Goal: Task Accomplishment & Management: Complete application form

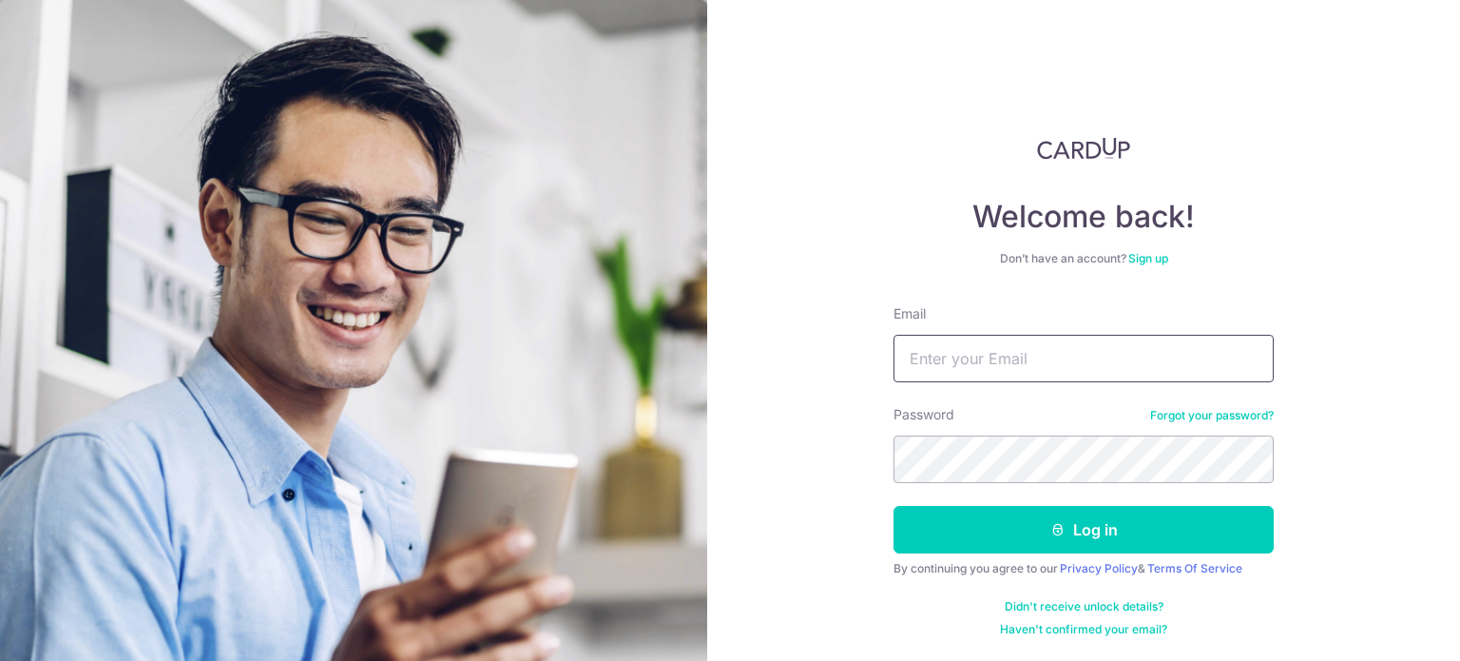
click at [1049, 368] on input "Email" at bounding box center [1084, 359] width 380 height 48
type input "donovanexh@hotmail.com"
click at [894, 506] on button "Log in" at bounding box center [1084, 530] width 380 height 48
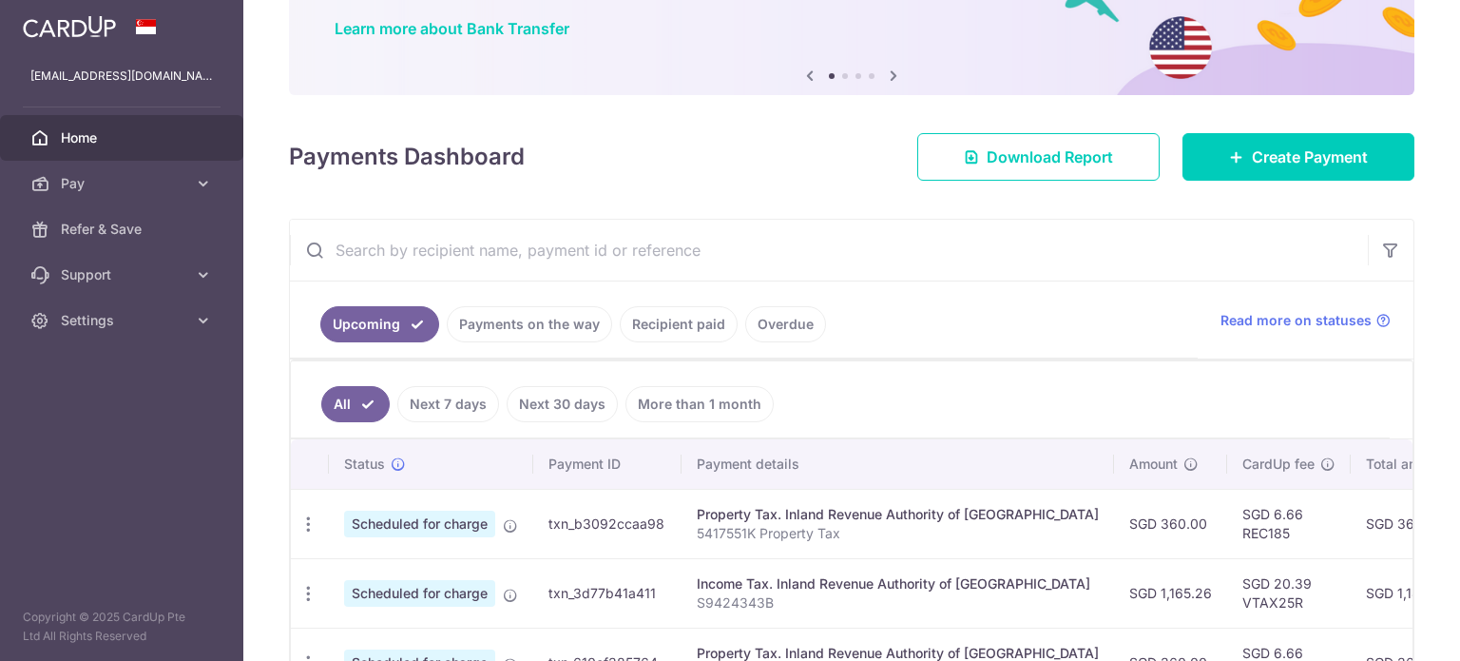
scroll to position [380, 0]
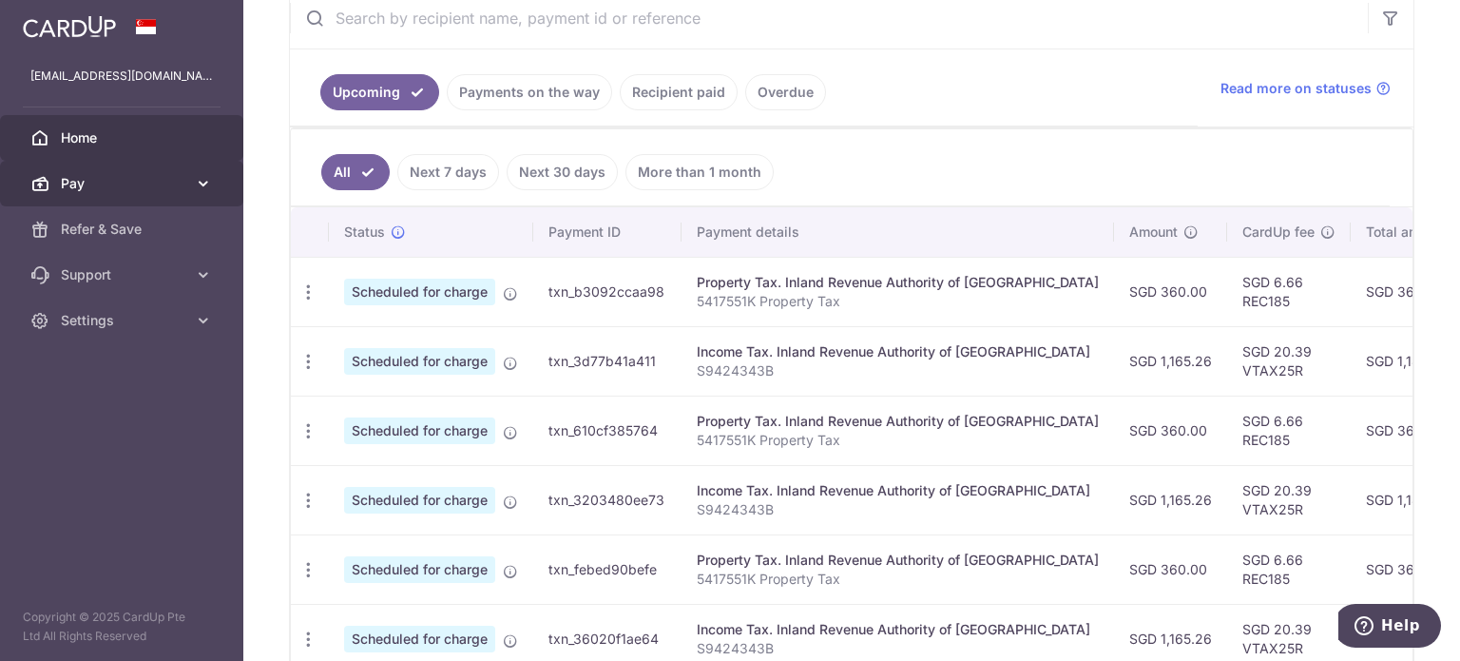
click at [79, 174] on span "Pay" at bounding box center [124, 183] width 126 height 19
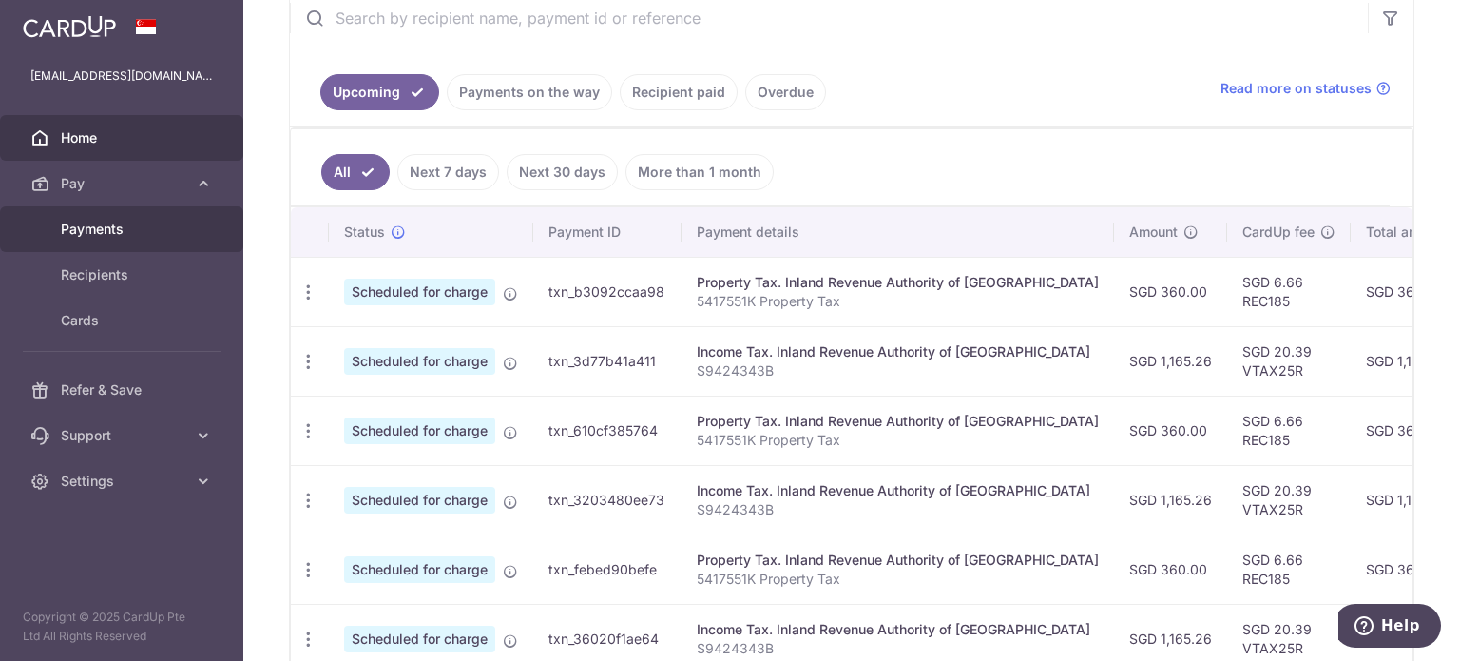
click at [89, 231] on span "Payments" at bounding box center [124, 229] width 126 height 19
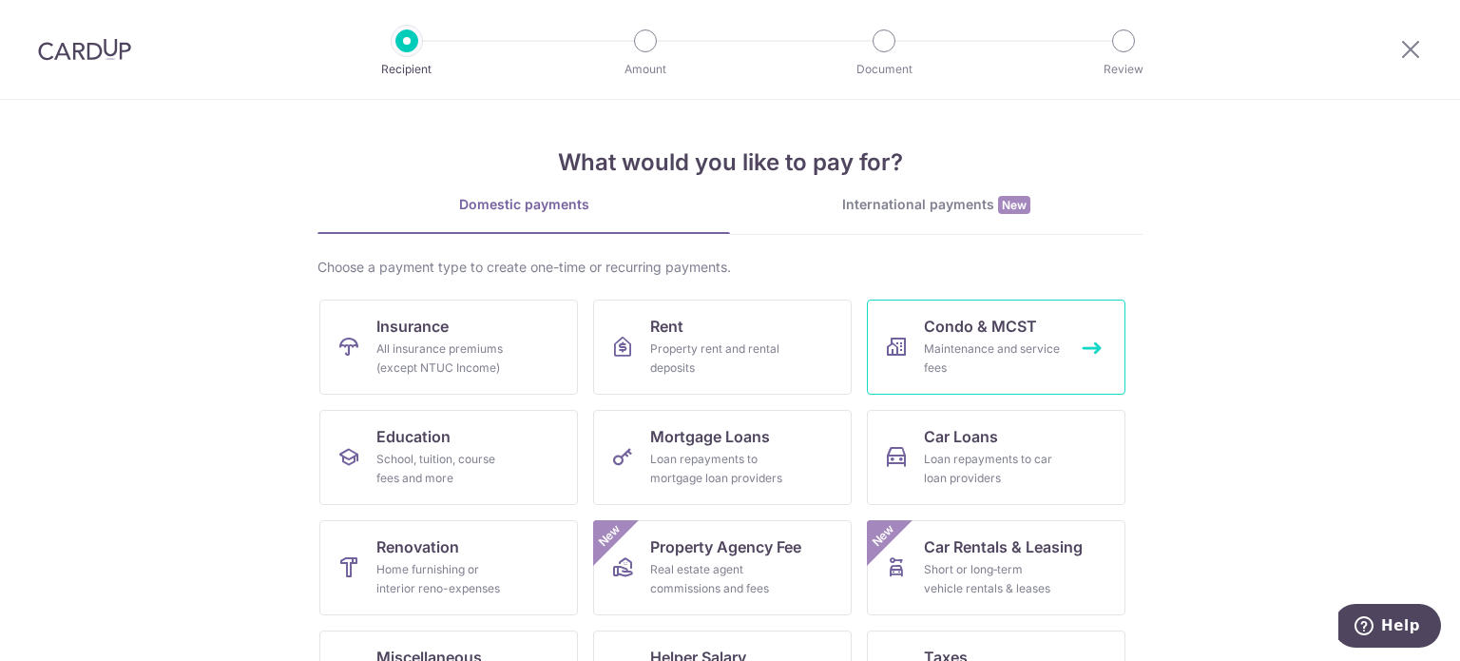
click at [1039, 346] on div "Maintenance and service fees" at bounding box center [992, 358] width 137 height 38
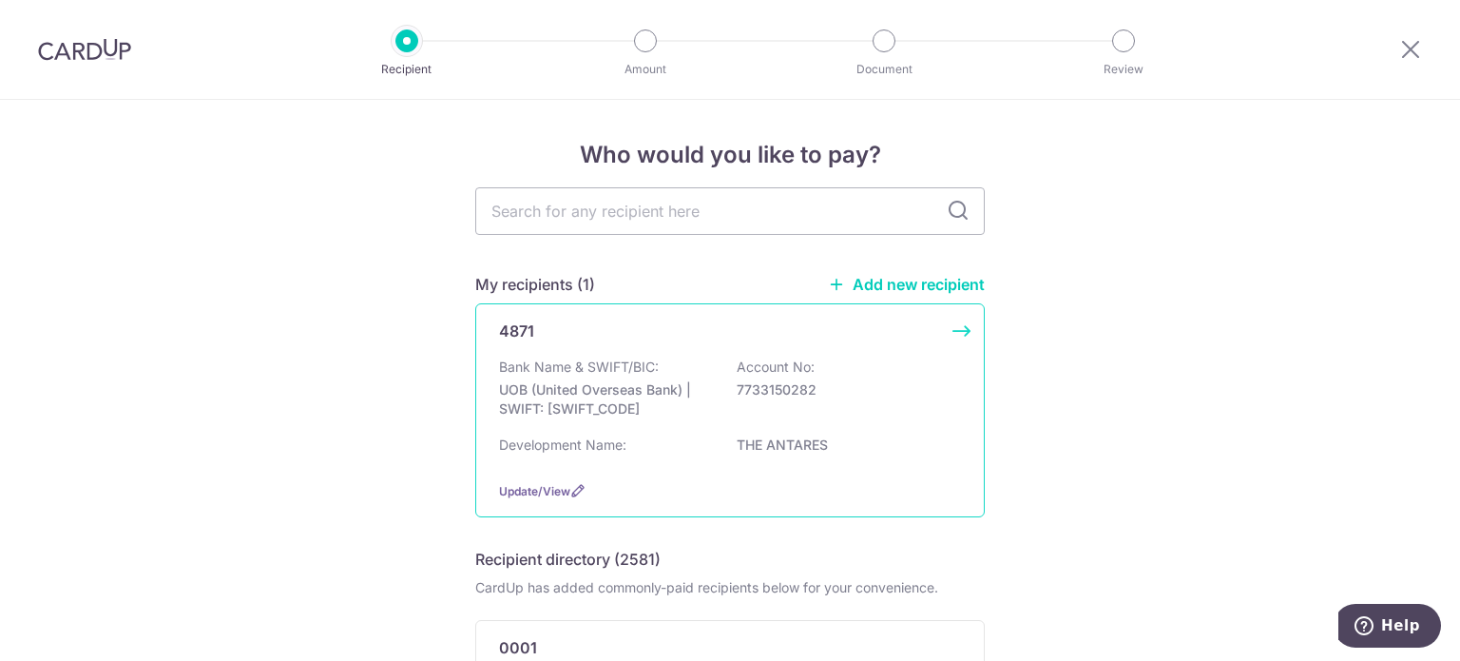
click at [753, 398] on p "7733150282" at bounding box center [843, 389] width 213 height 19
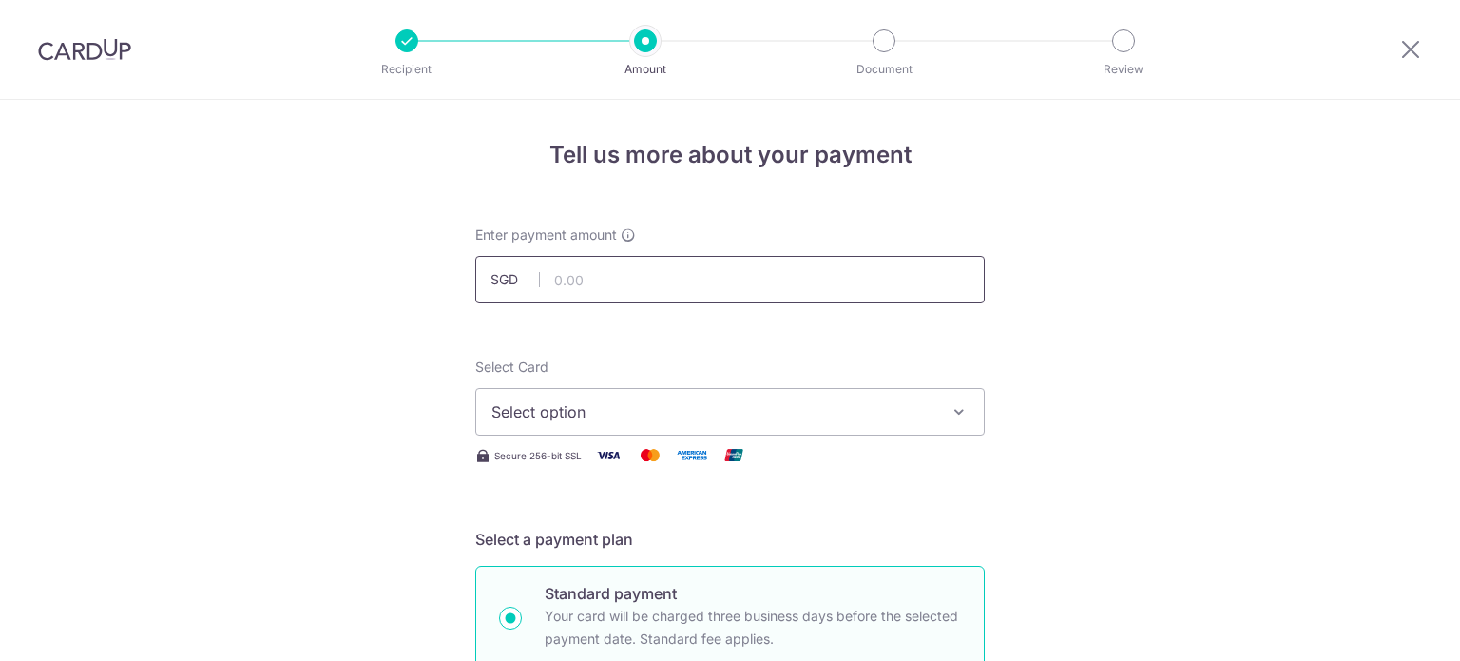
click at [773, 293] on input "text" at bounding box center [730, 280] width 510 height 48
click at [707, 267] on input "text" at bounding box center [730, 280] width 510 height 48
paste input "1,075.18"
type input "1,075.18"
click at [622, 426] on button "Select option" at bounding box center [730, 412] width 510 height 48
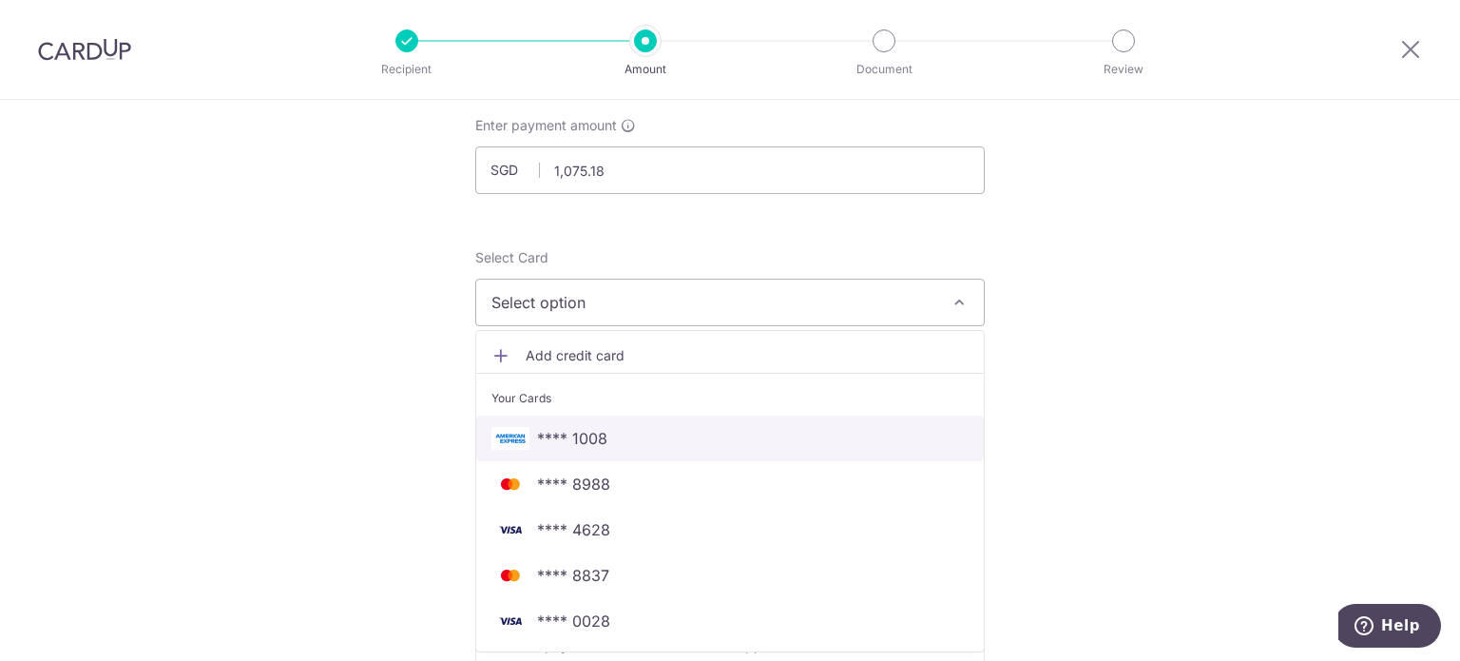
scroll to position [190, 0]
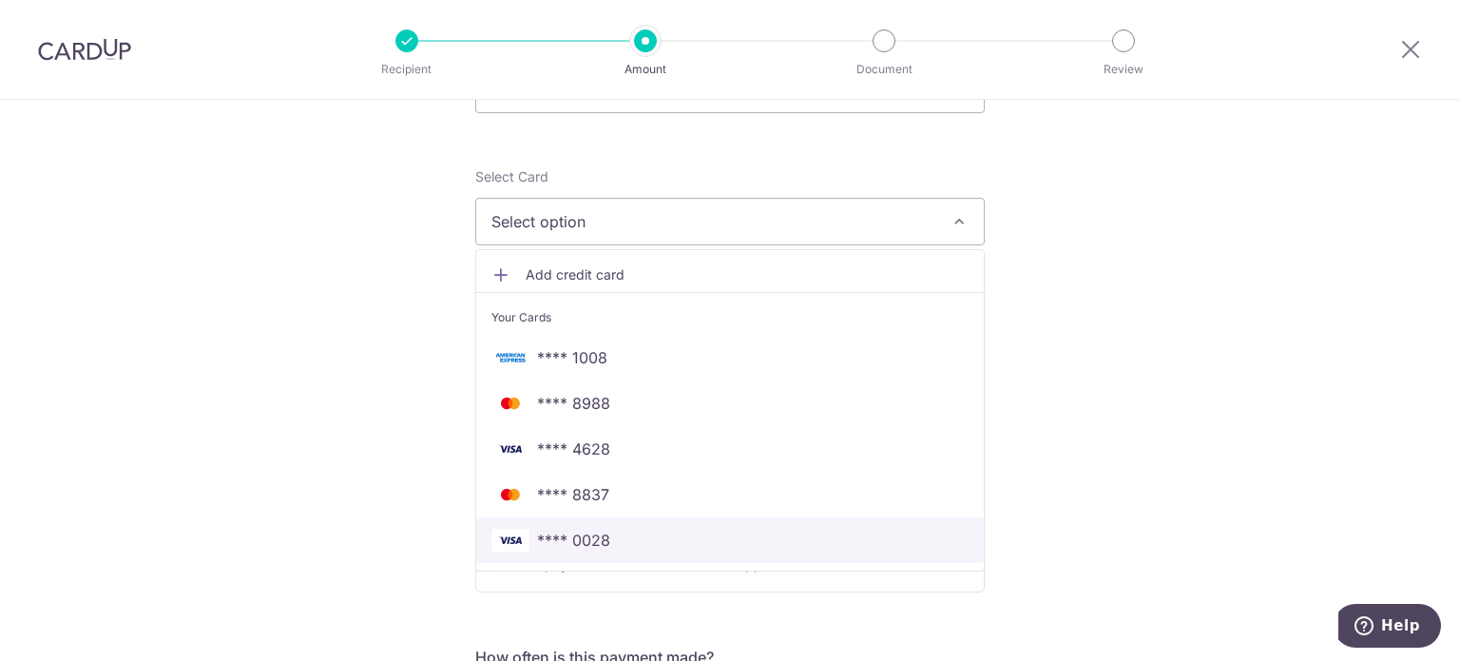
click at [761, 544] on span "**** 0028" at bounding box center [730, 540] width 477 height 23
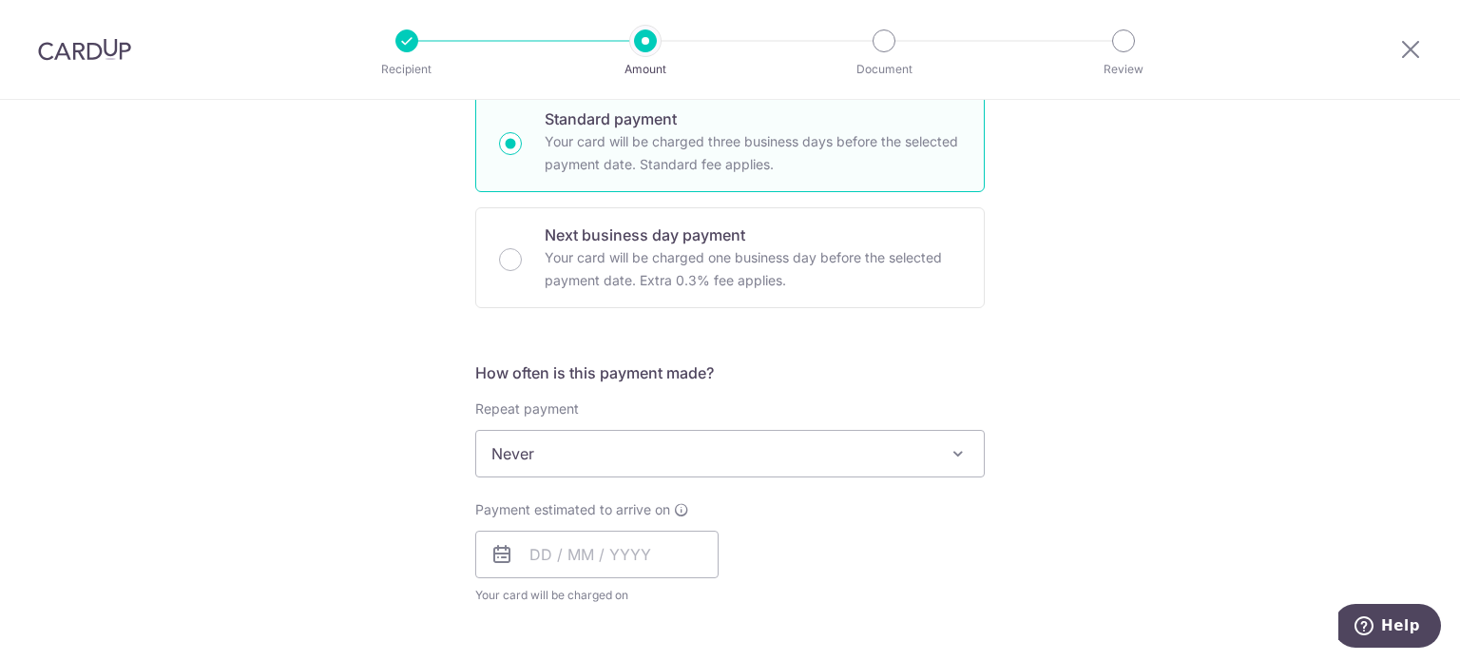
scroll to position [475, 0]
click at [624, 452] on span "Never" at bounding box center [730, 453] width 508 height 46
click at [354, 305] on div "Tell us more about your payment Enter payment amount SGD 1,075.18 1075.18 Selec…" at bounding box center [730, 484] width 1460 height 1720
click at [571, 545] on input "text" at bounding box center [596, 554] width 243 height 48
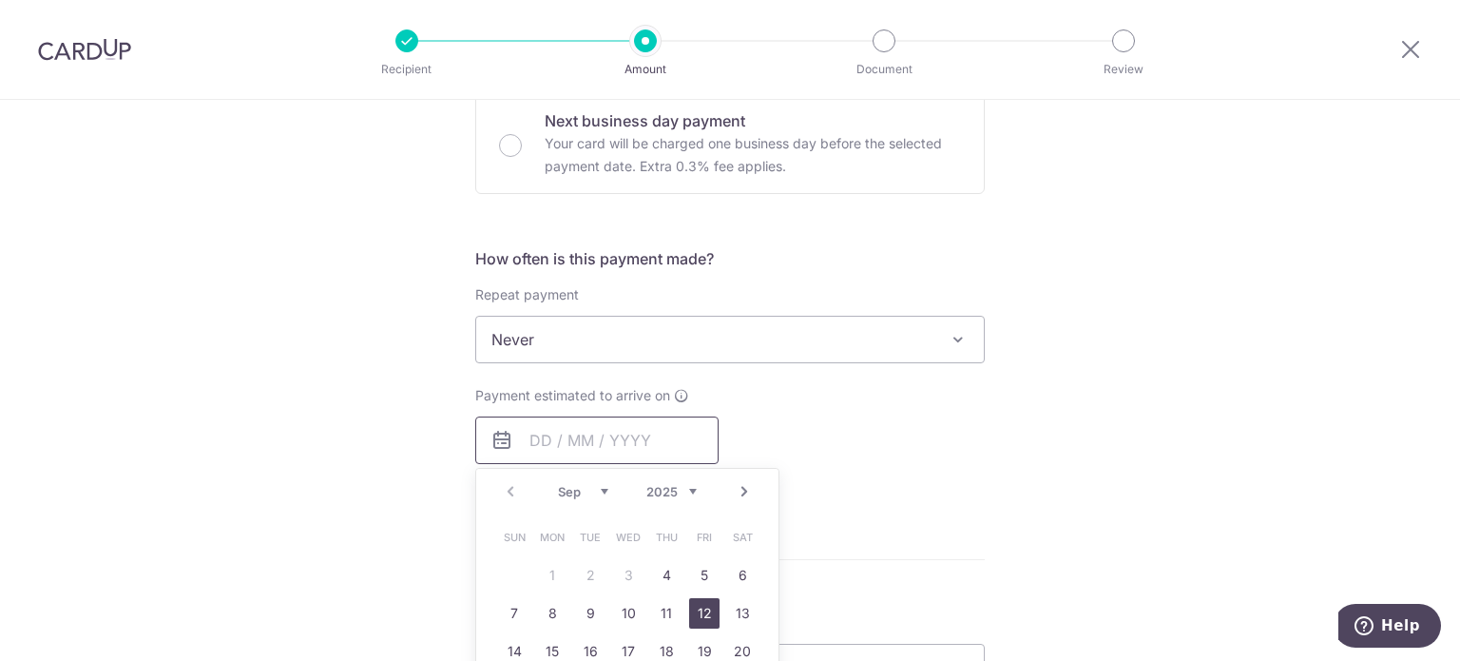
scroll to position [666, 0]
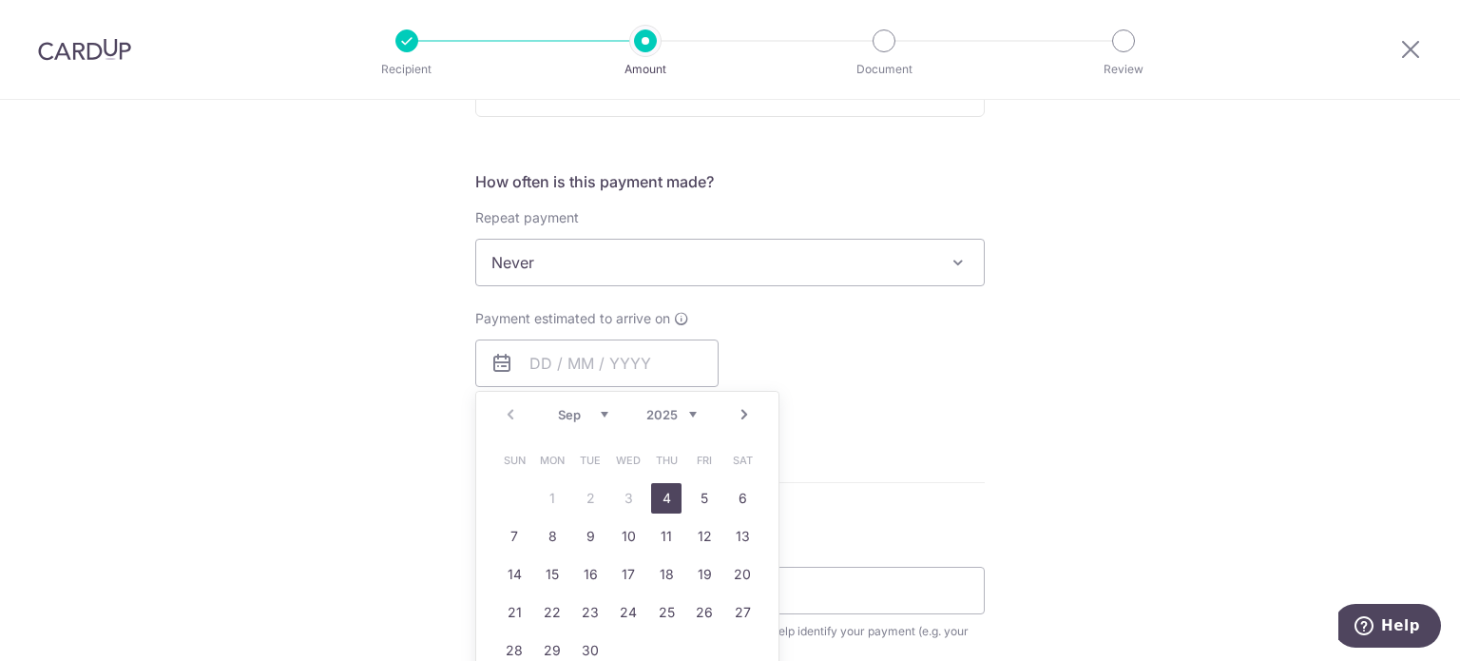
click at [667, 501] on link "4" at bounding box center [666, 498] width 30 height 30
type input "04/09/2025"
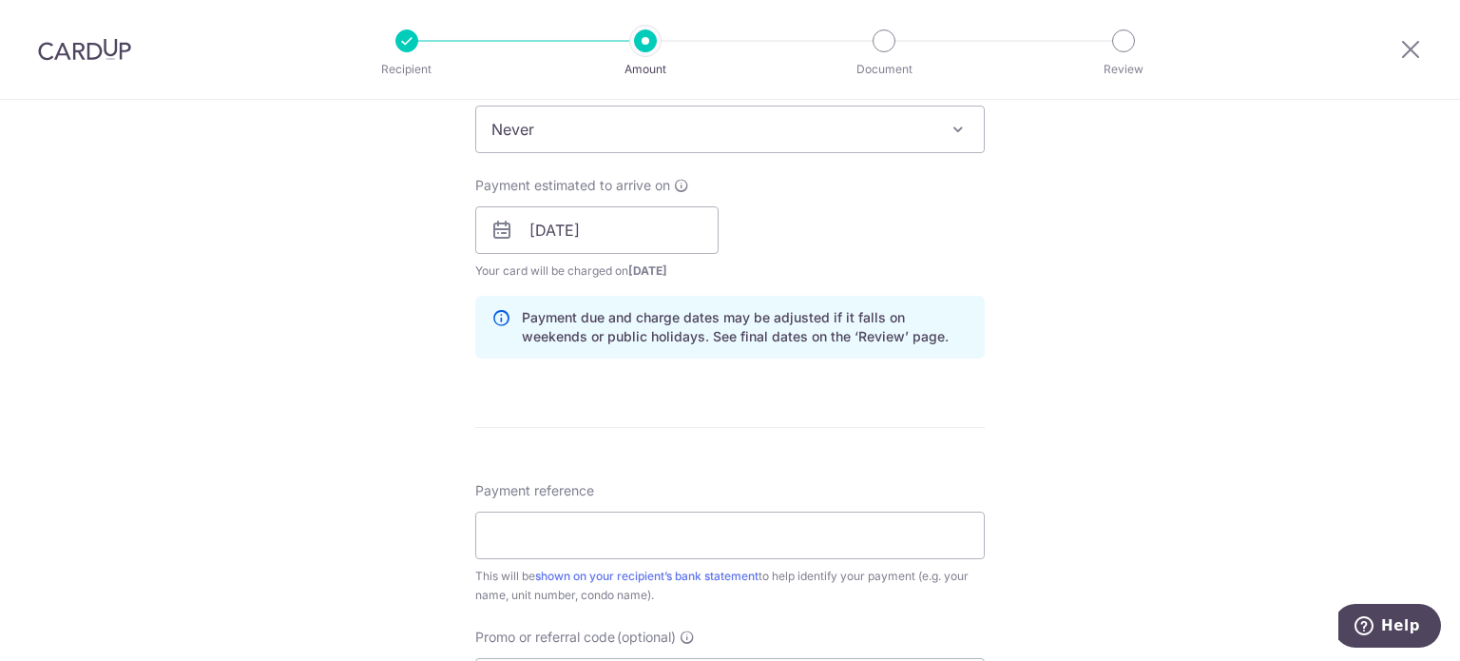
scroll to position [856, 0]
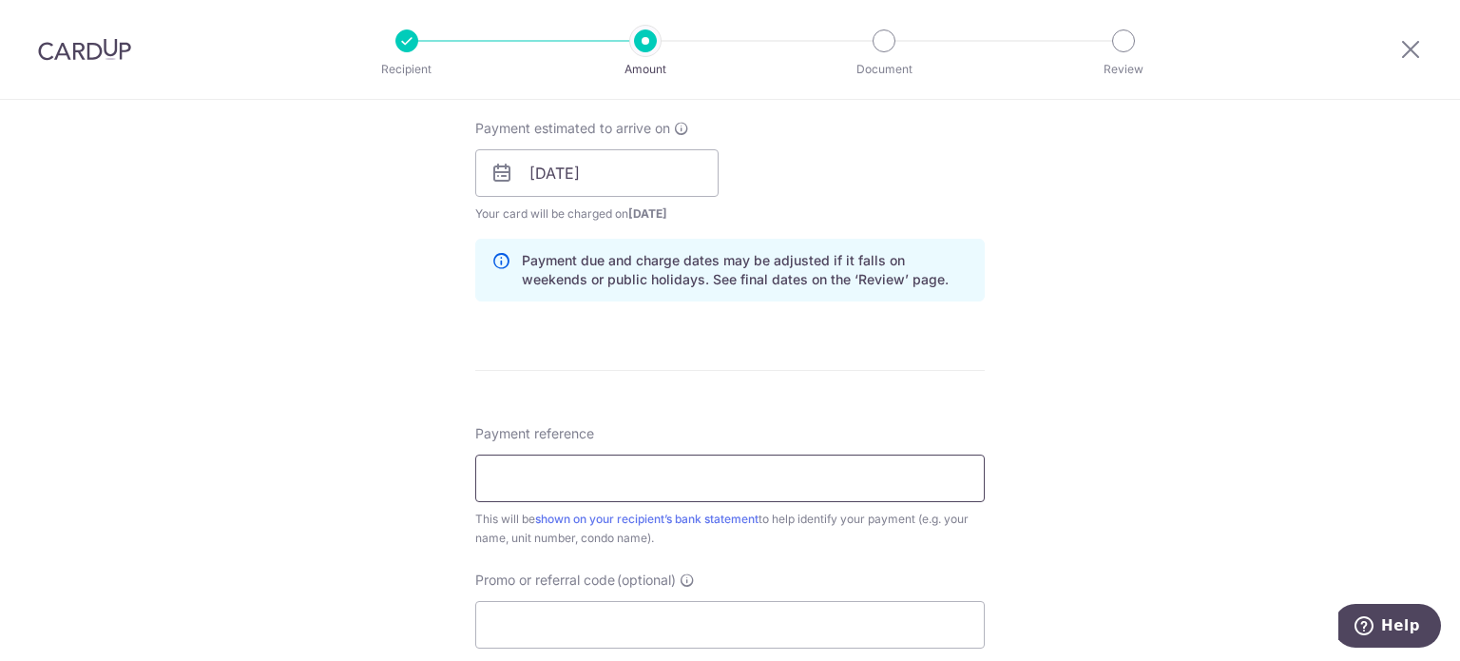
click at [663, 462] on input "Payment reference" at bounding box center [730, 478] width 510 height 48
click at [584, 477] on input "Payment reference" at bounding box center [730, 478] width 510 height 48
paste input "#23-11-15"
type input "#23-11-15"
click at [304, 426] on div "Tell us more about your payment Enter payment amount SGD 1,075.18 1075.18 Selec…" at bounding box center [730, 143] width 1460 height 1798
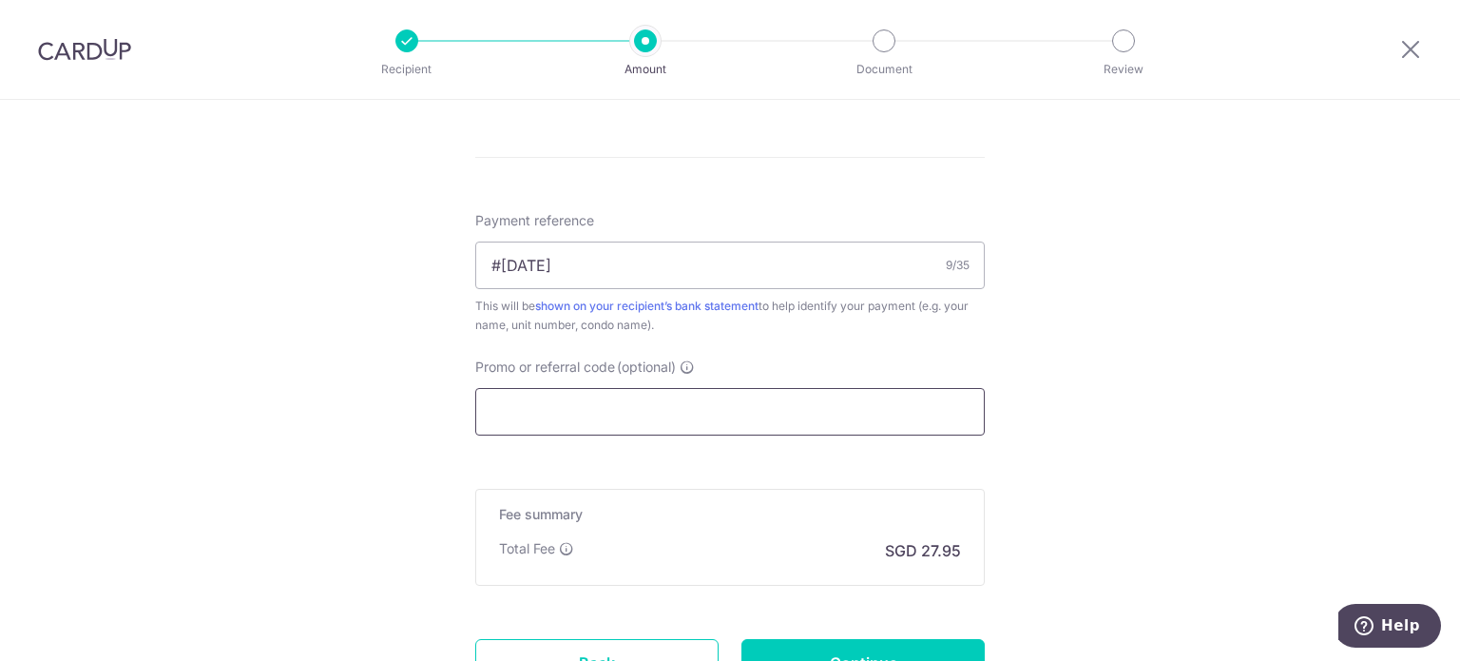
scroll to position [1141, 0]
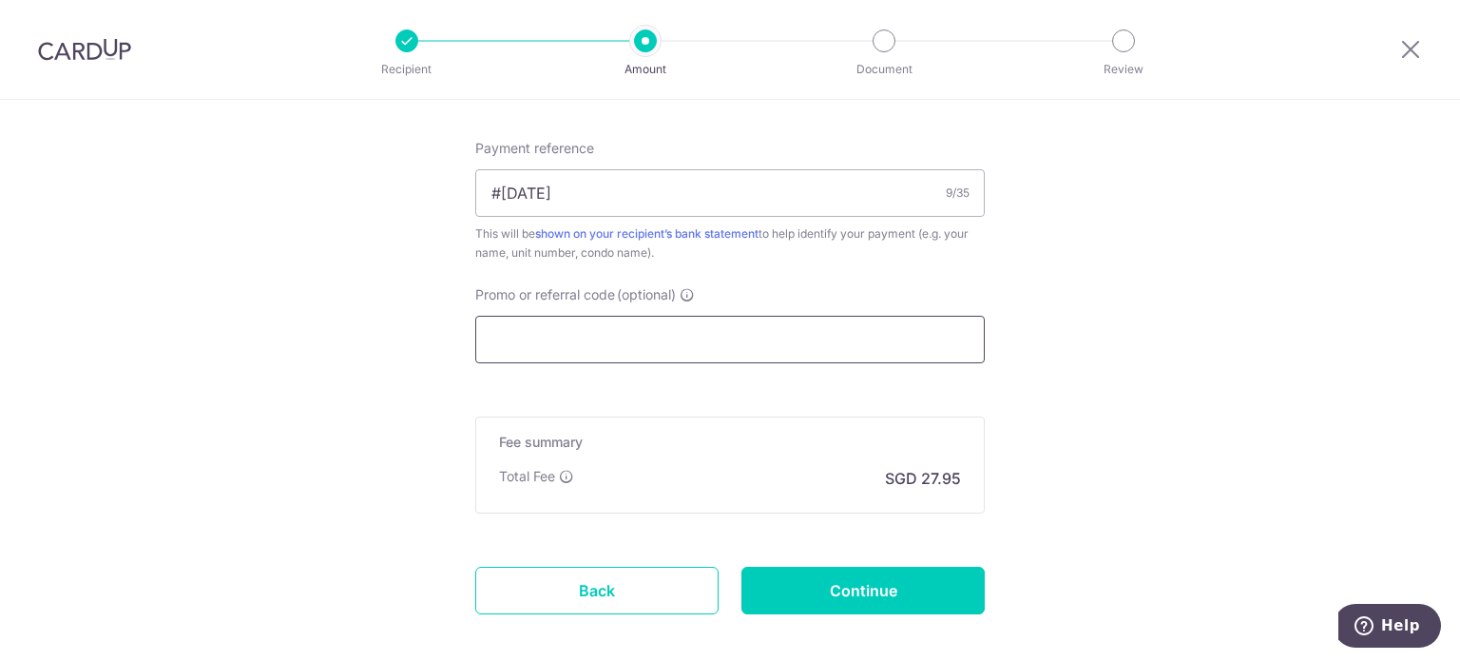
click at [705, 357] on input "Promo or referral code (optional)" at bounding box center [730, 340] width 510 height 48
paste input "OFF225"
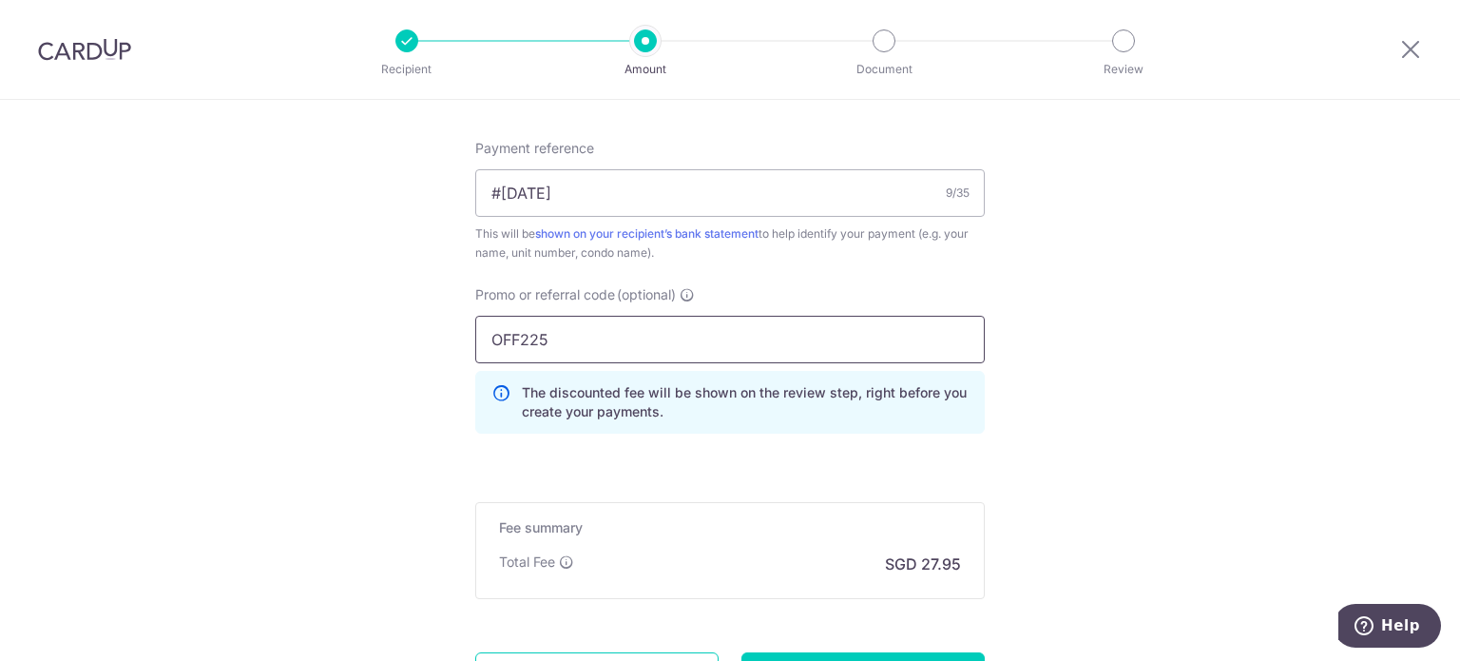
type input "OFF225"
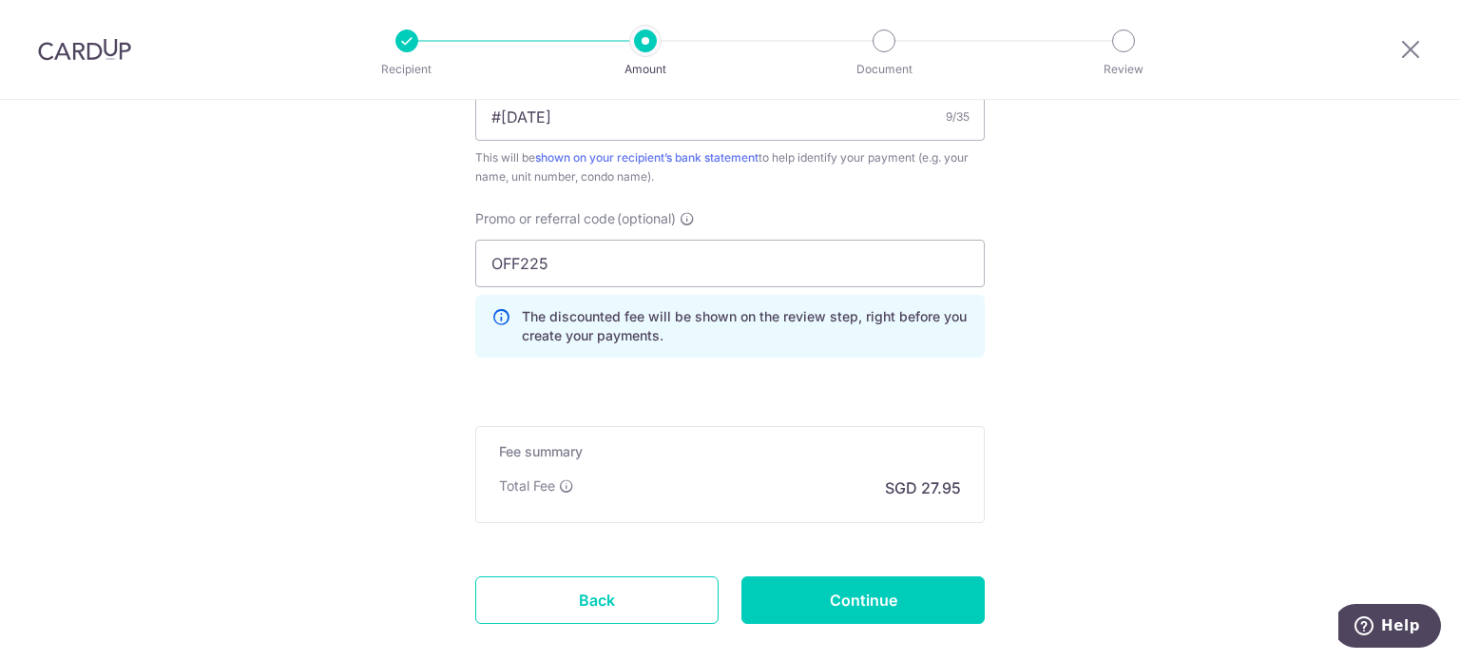
scroll to position [1320, 0]
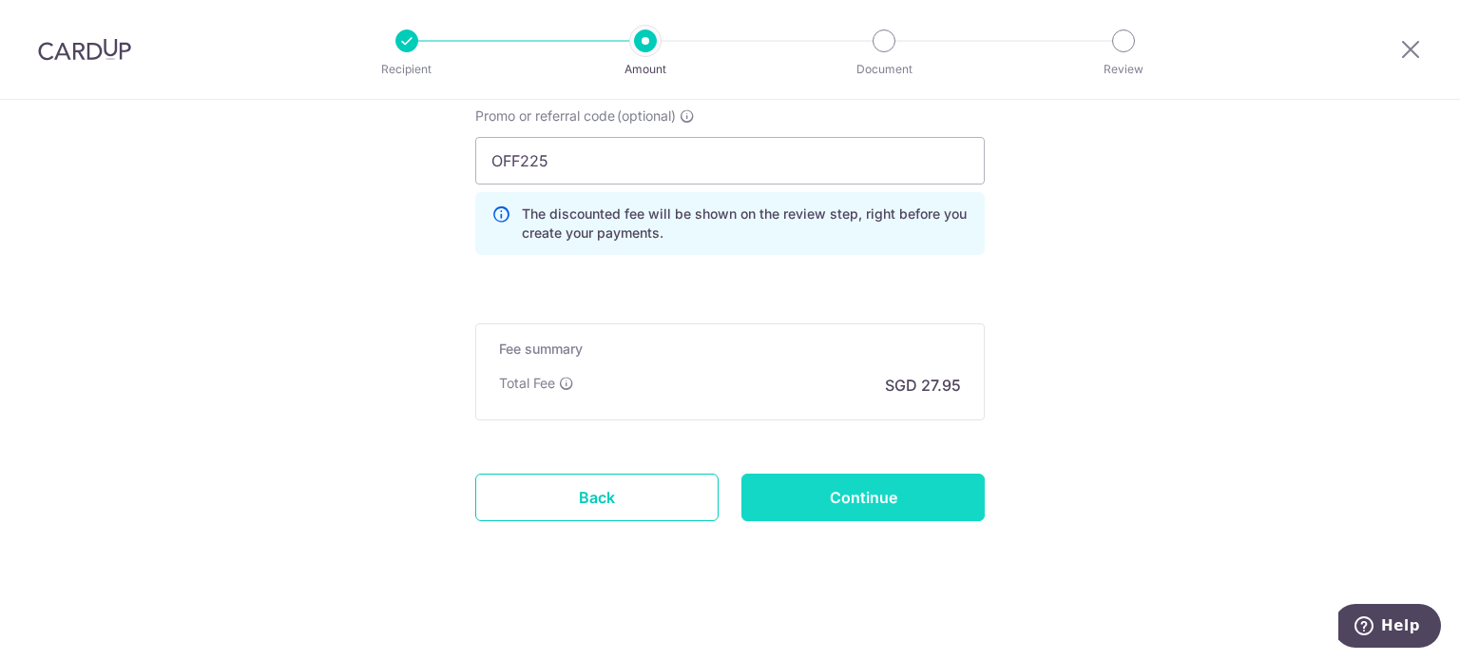
click at [880, 477] on input "Continue" at bounding box center [863, 497] width 243 height 48
type input "Create Schedule"
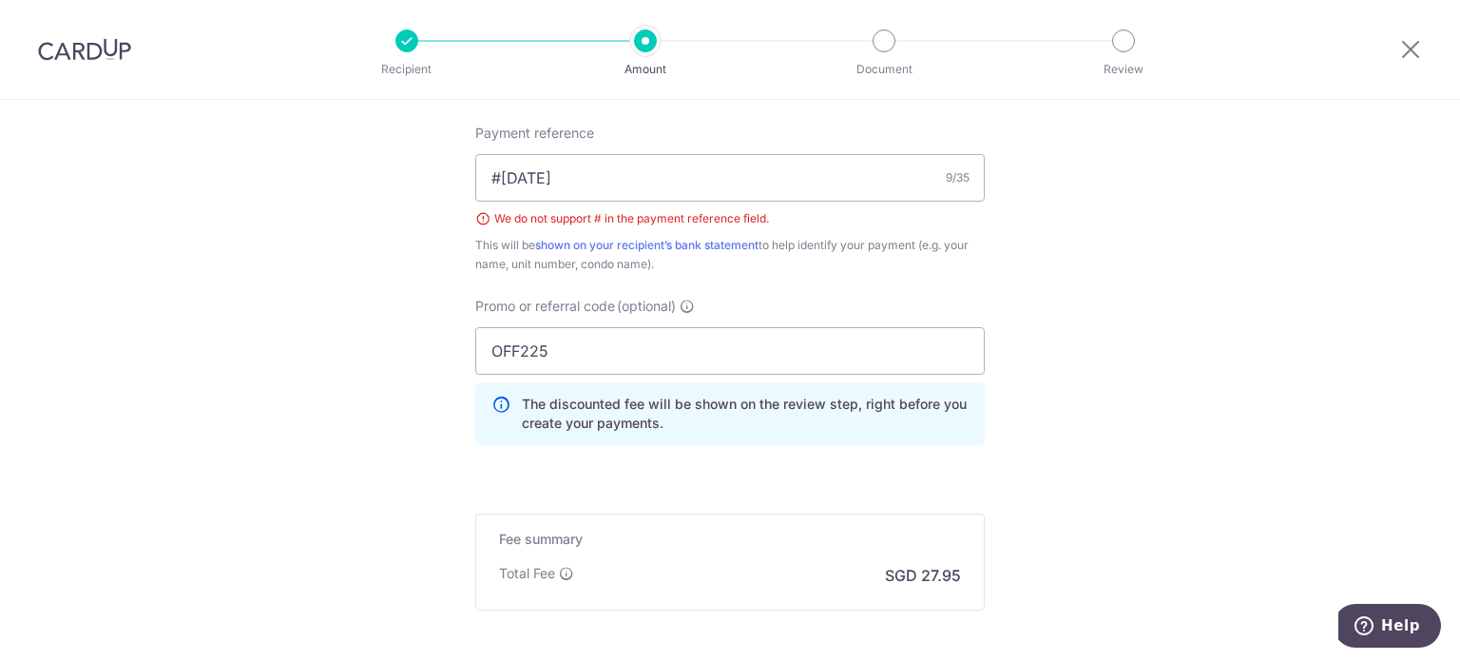
scroll to position [1073, 0]
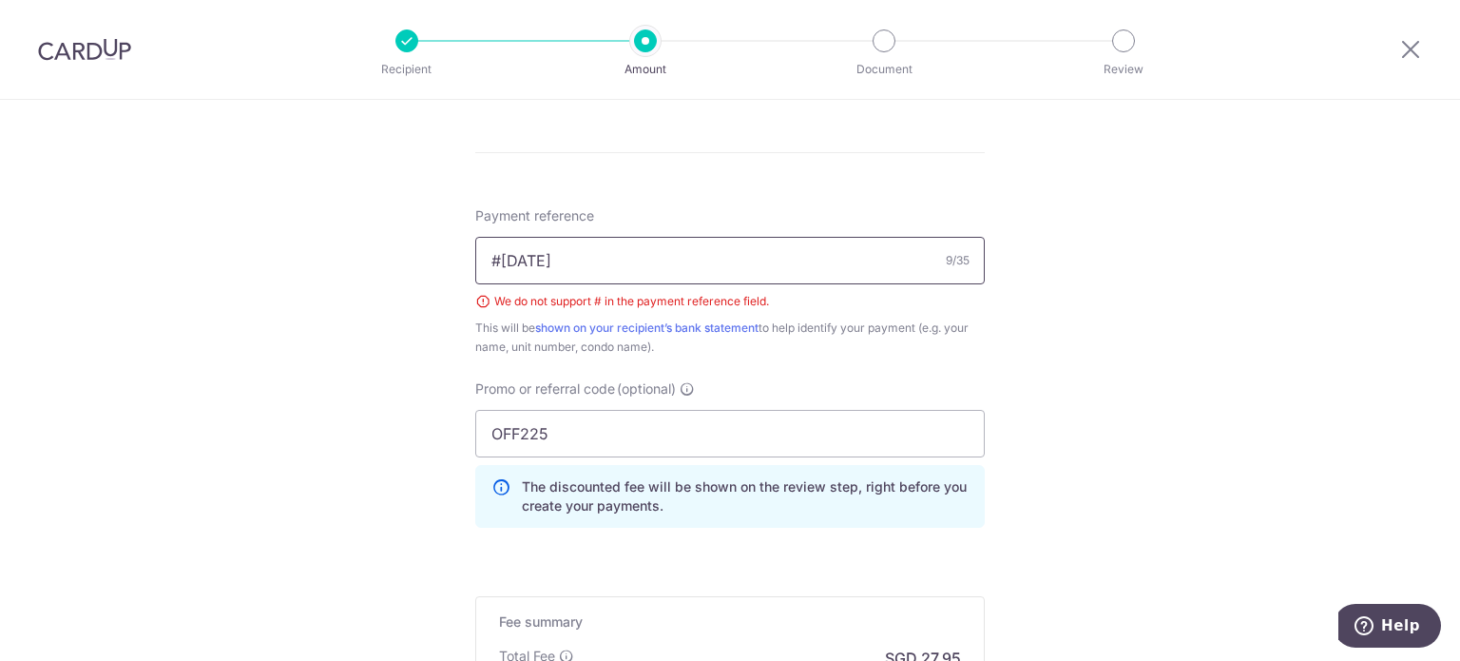
click at [497, 249] on input "#[DATE]" at bounding box center [730, 261] width 510 height 48
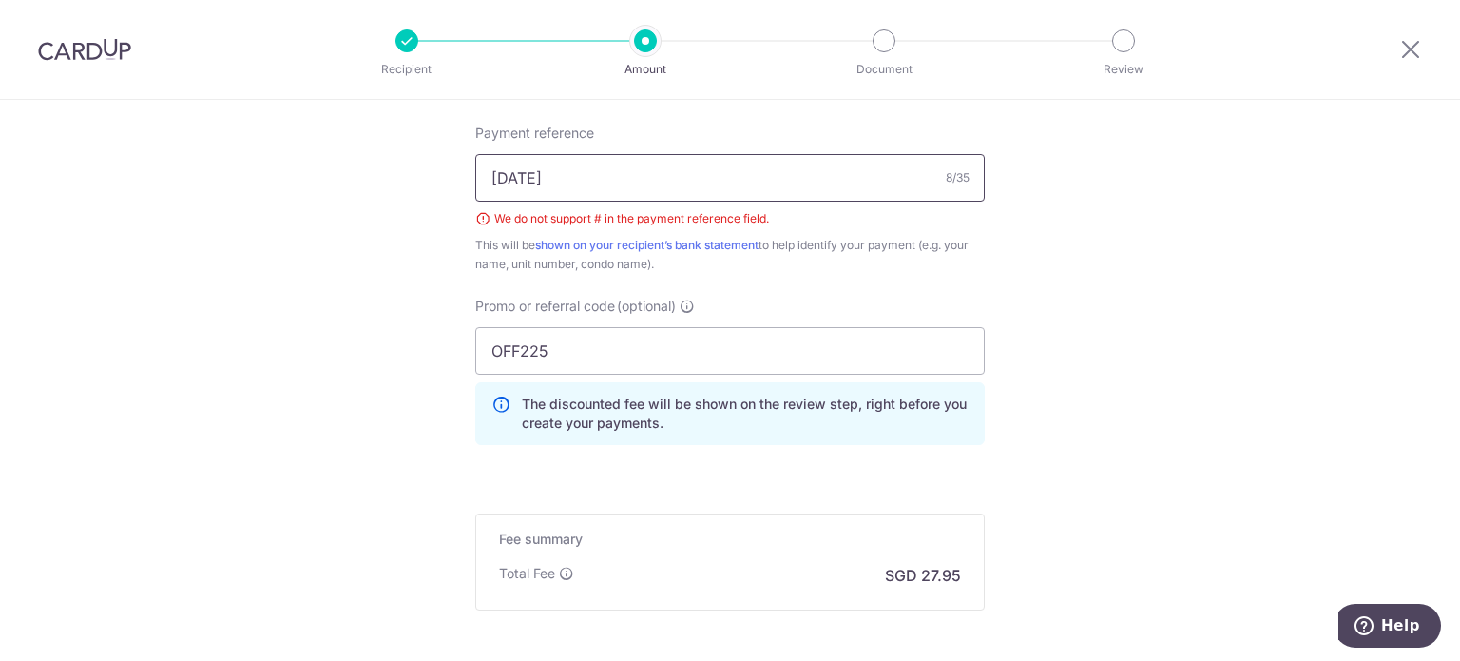
scroll to position [1264, 0]
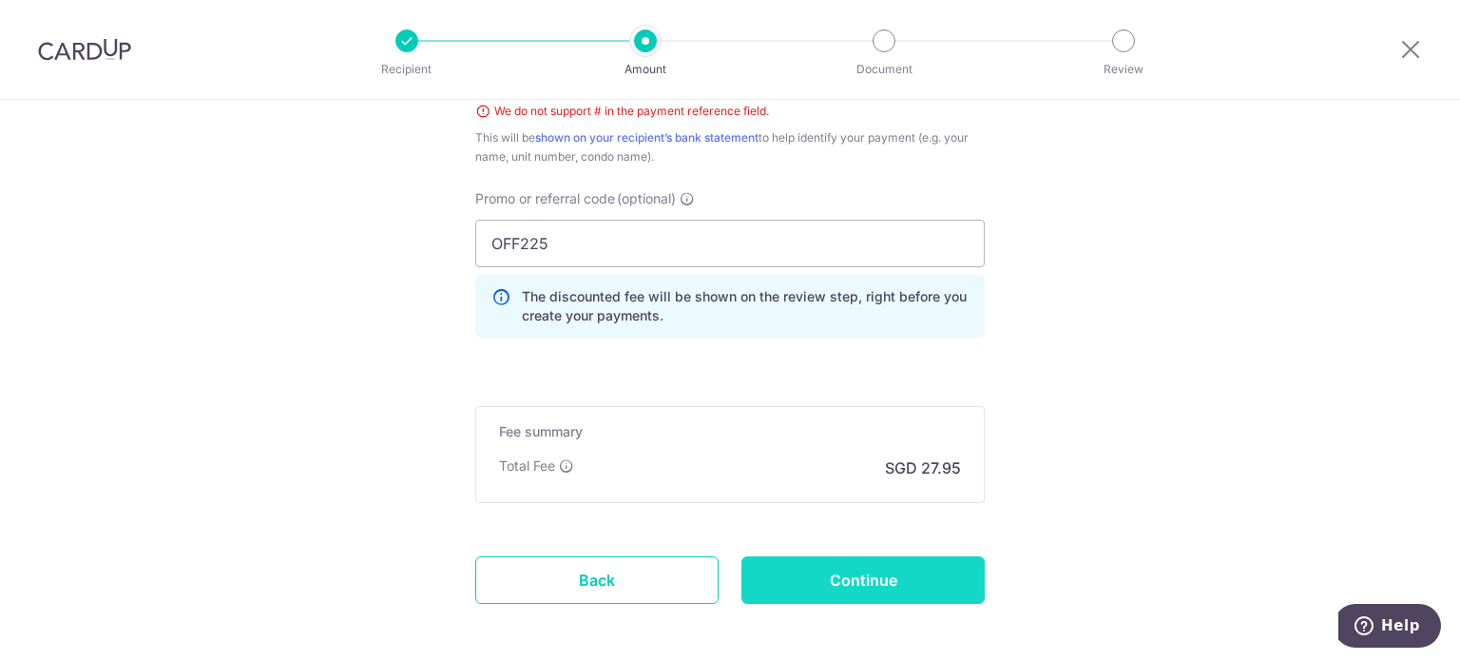
type input "[DATE]"
click at [813, 565] on input "Continue" at bounding box center [863, 580] width 243 height 48
type input "Create Schedule"
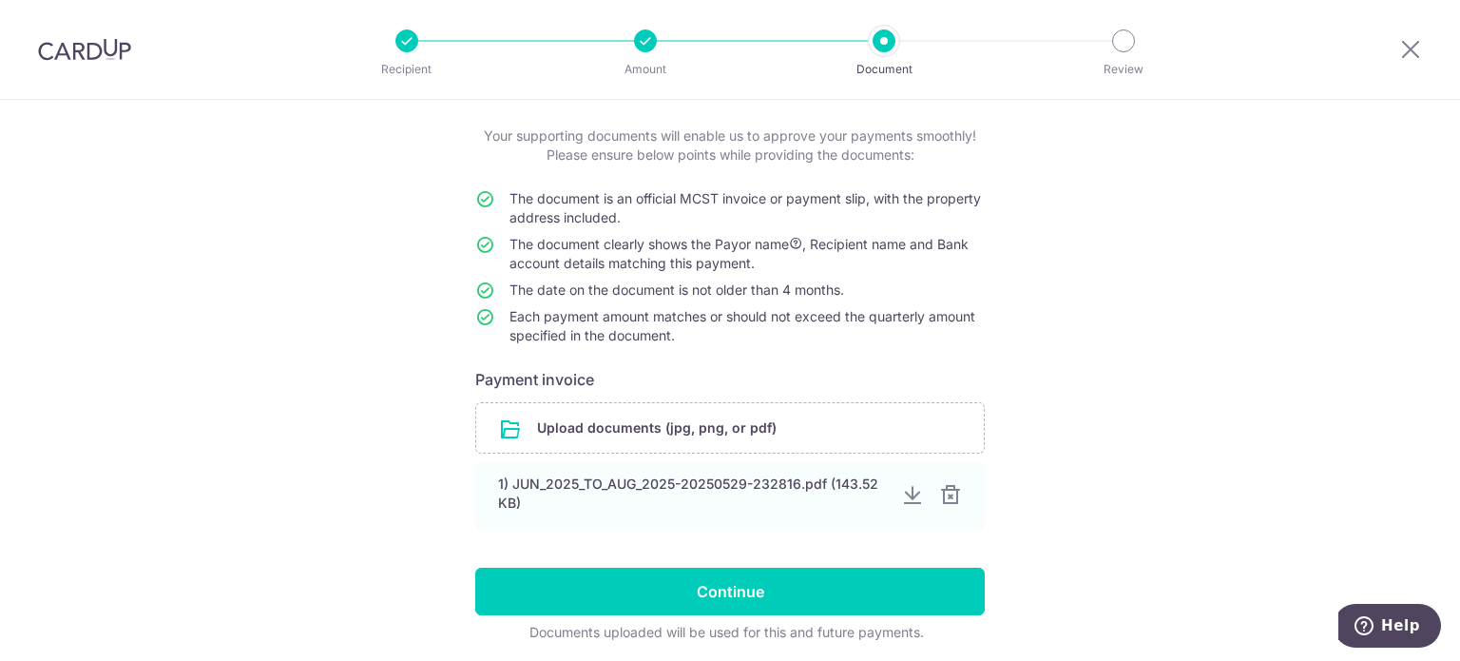
scroll to position [167, 0]
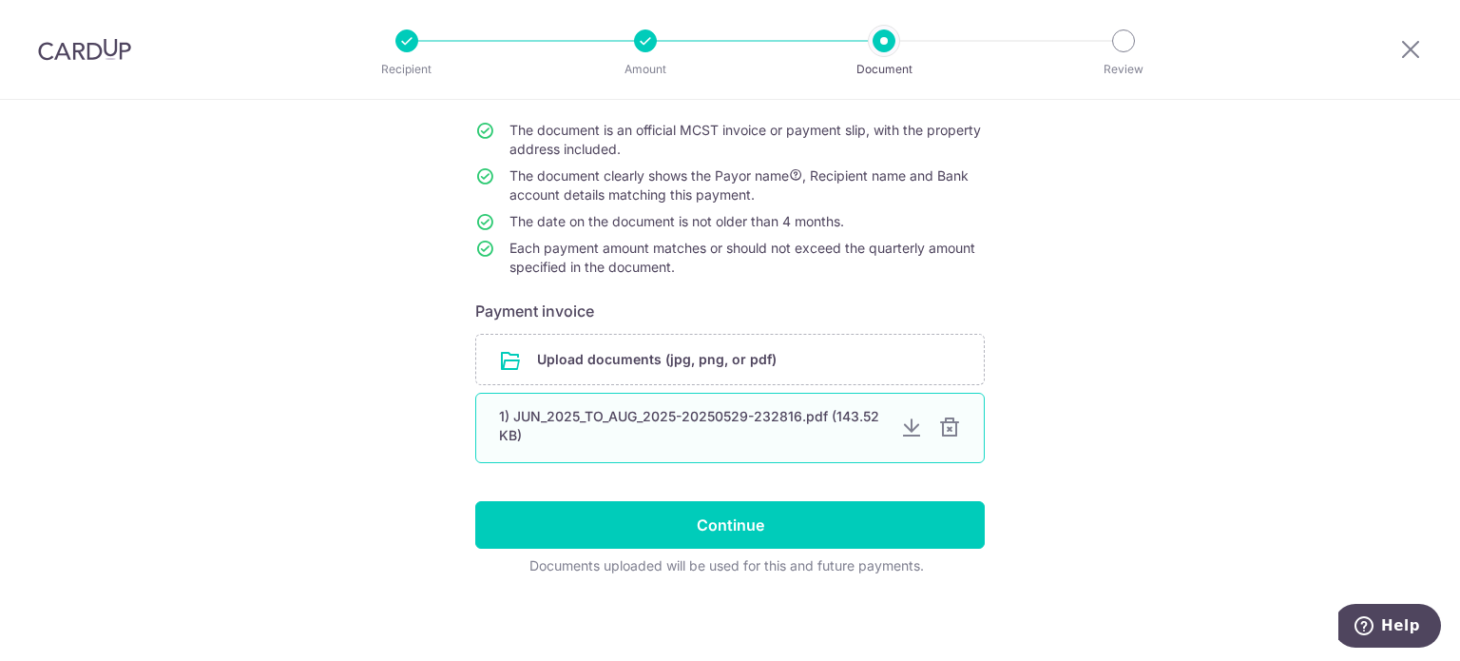
click at [941, 433] on div at bounding box center [949, 427] width 23 height 23
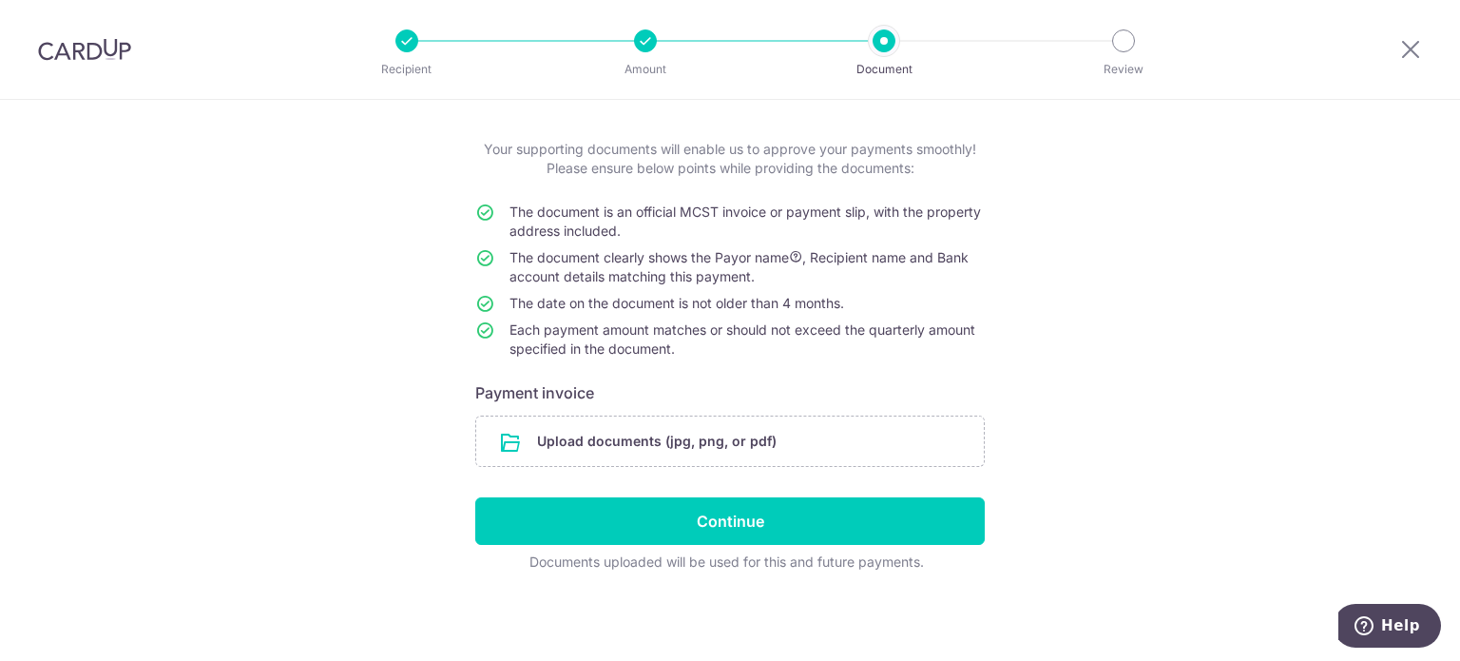
scroll to position [84, 0]
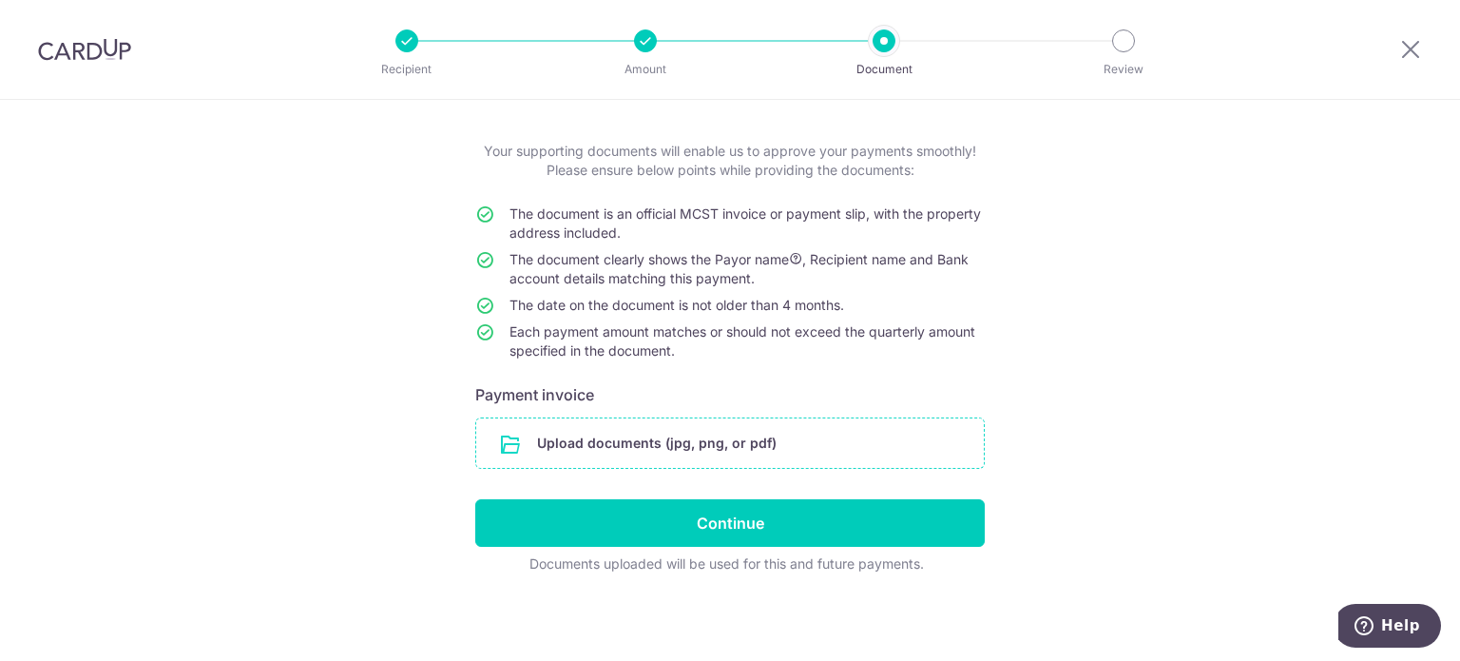
click at [653, 435] on input "file" at bounding box center [730, 442] width 508 height 49
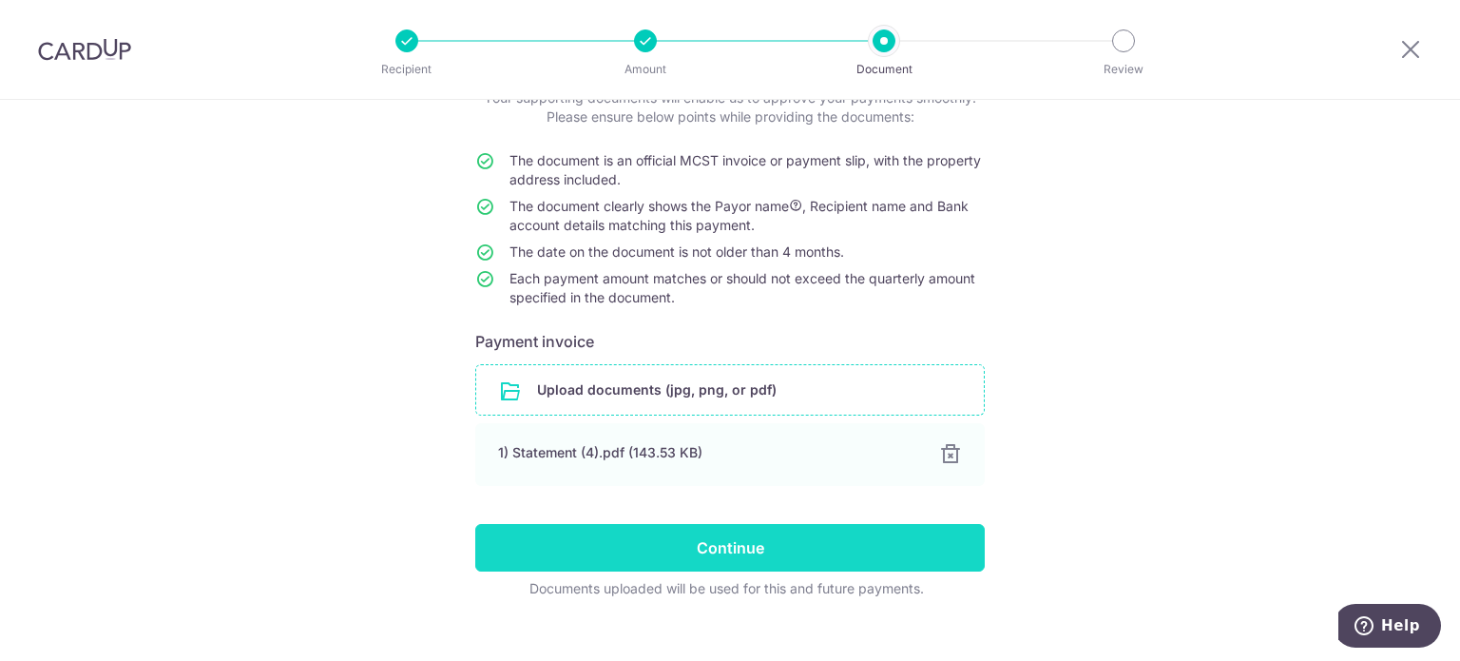
scroll to position [163, 0]
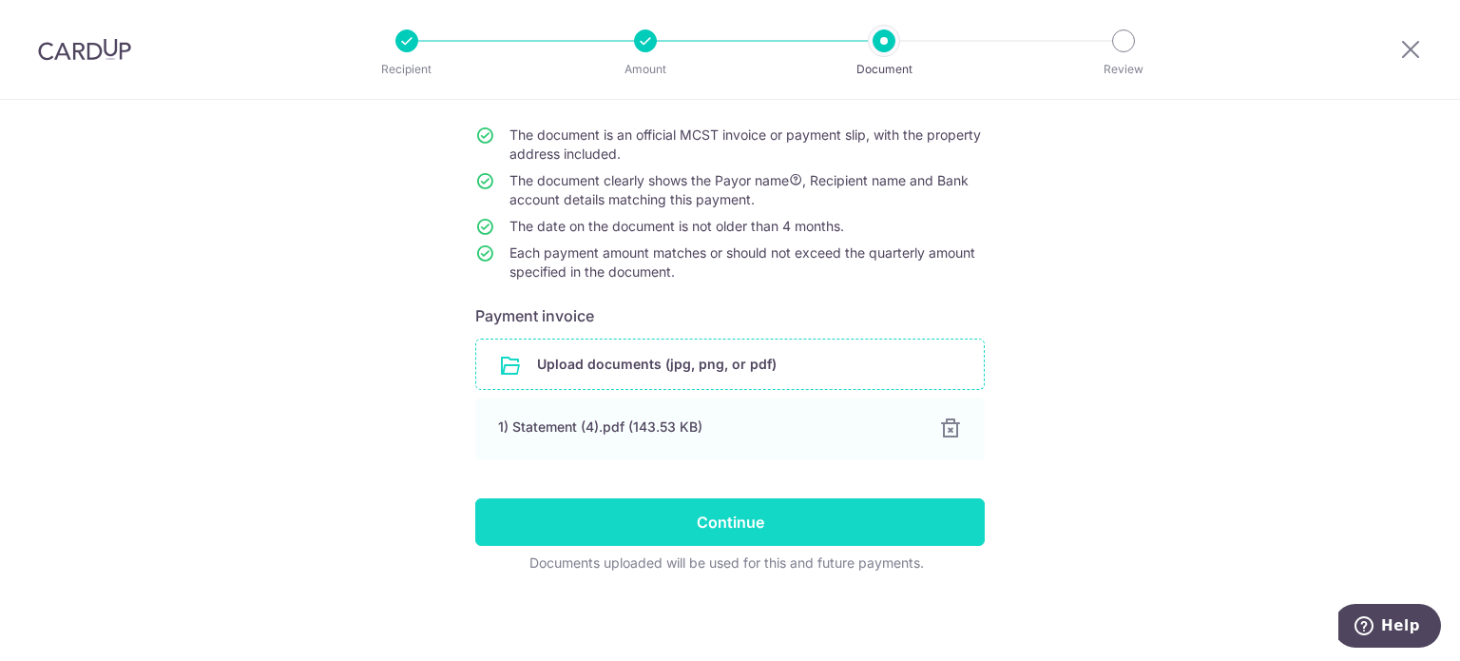
click at [786, 498] on input "Continue" at bounding box center [730, 522] width 510 height 48
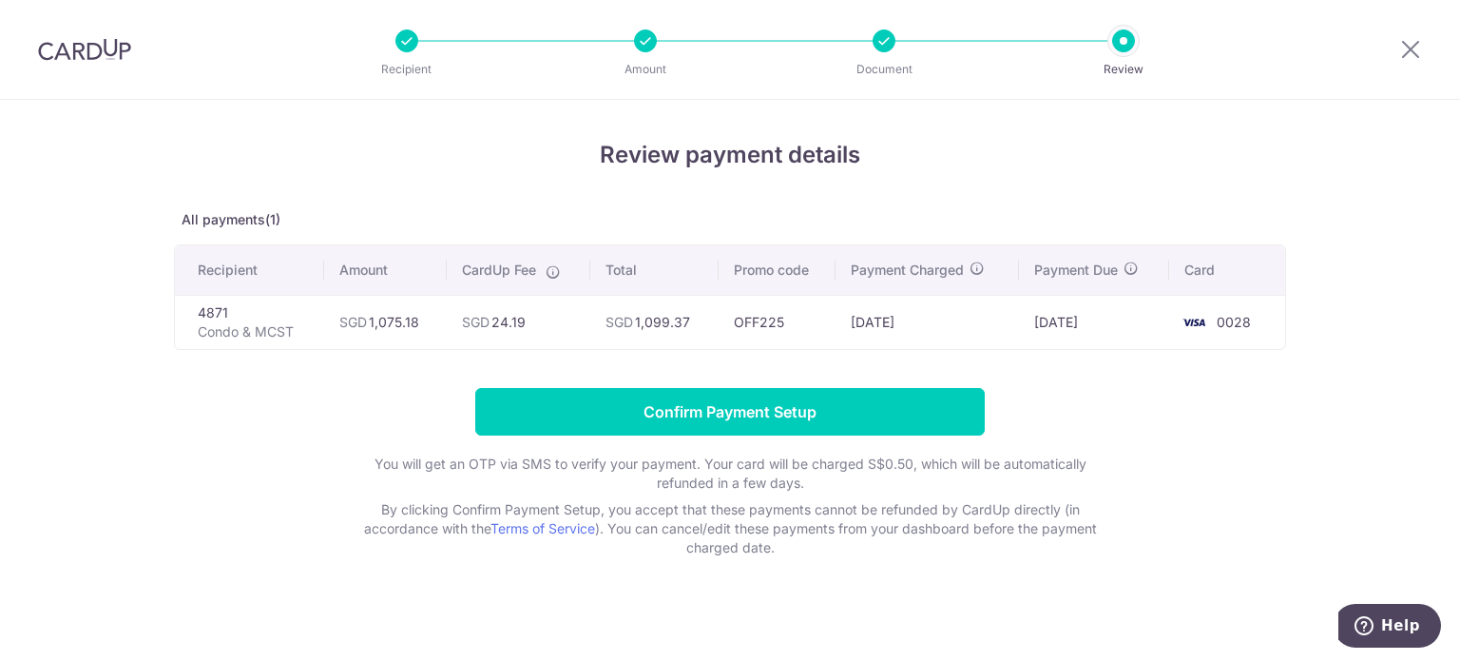
click at [380, 398] on form "Confirm Payment Setup You will get an OTP via SMS to verify your payment. Your …" at bounding box center [730, 472] width 1112 height 169
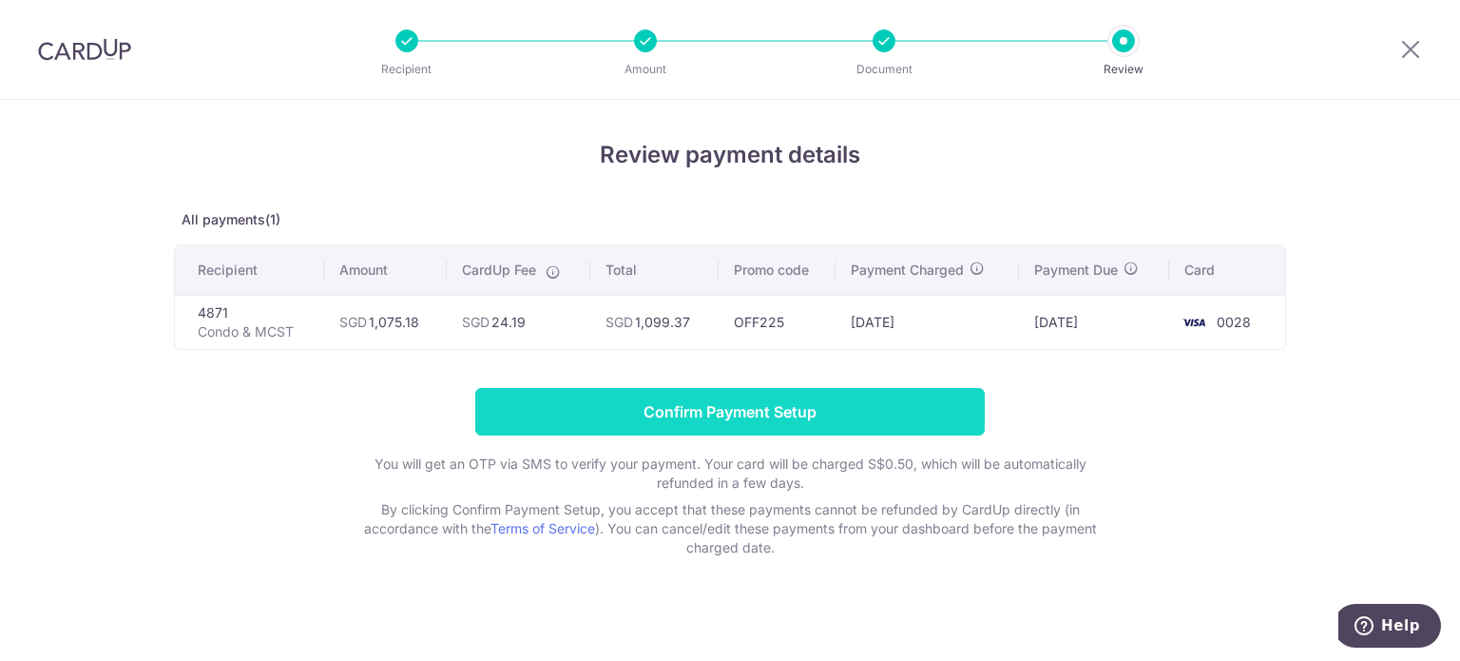
click at [899, 391] on input "Confirm Payment Setup" at bounding box center [730, 412] width 510 height 48
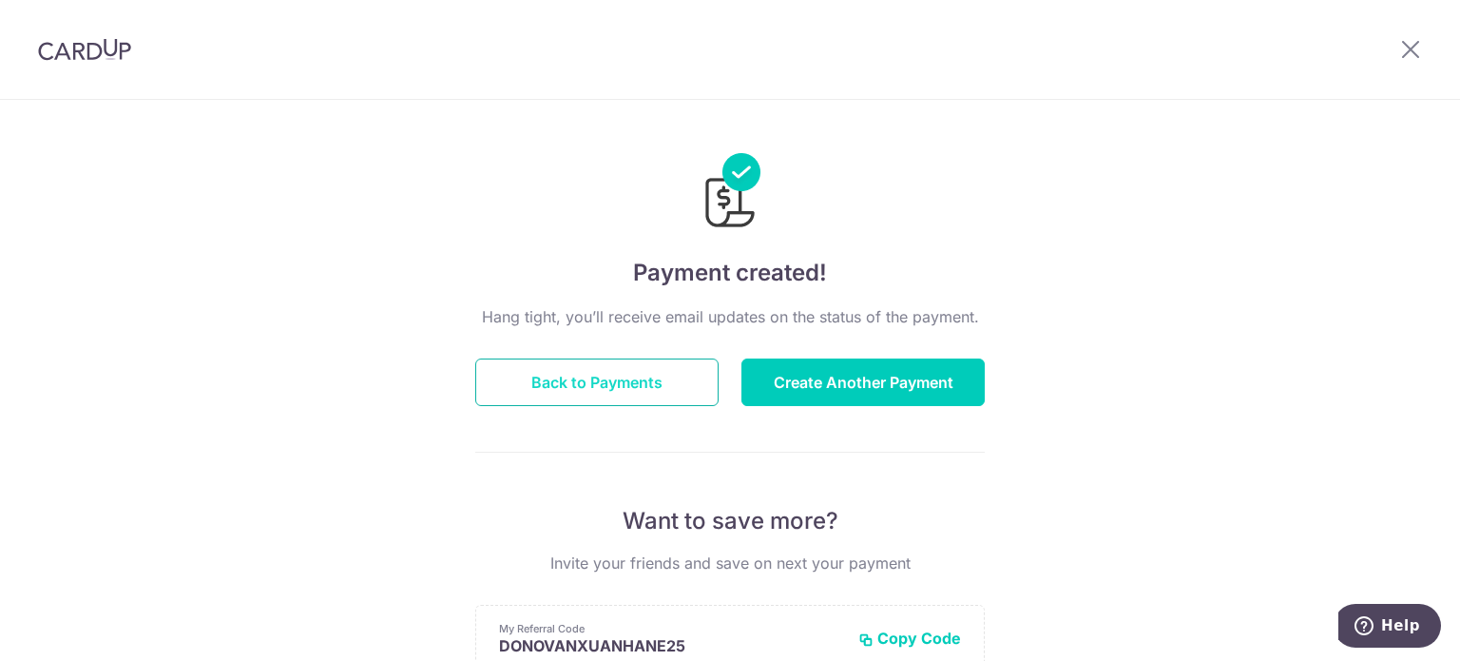
click at [597, 398] on button "Back to Payments" at bounding box center [596, 382] width 243 height 48
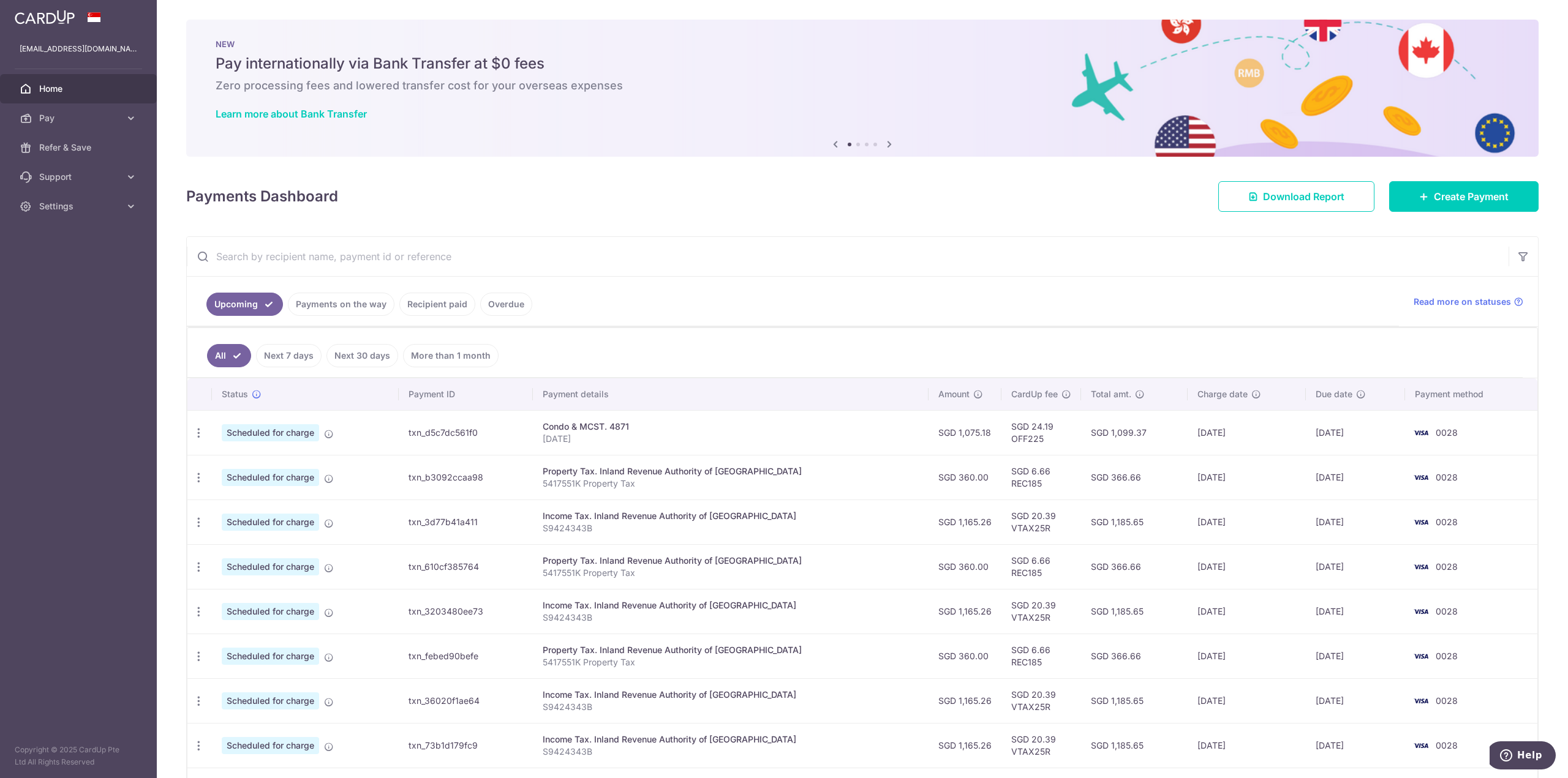
click at [806, 237] on input "text" at bounding box center [848, 256] width 1322 height 39
